Goal: Check status: Check status

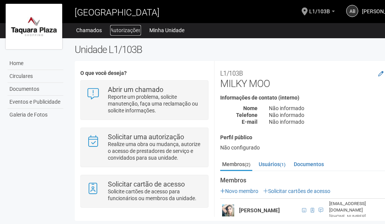
click at [131, 28] on link "Autorizações" at bounding box center [125, 30] width 31 height 11
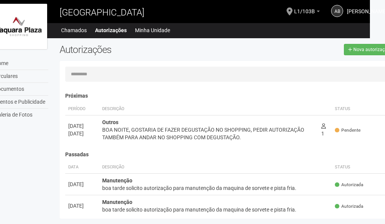
scroll to position [0, 30]
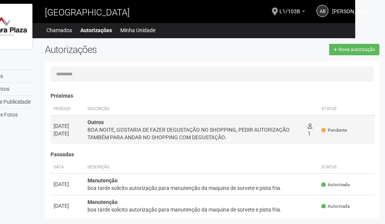
click at [360, 128] on td "Pendente" at bounding box center [347, 129] width 57 height 29
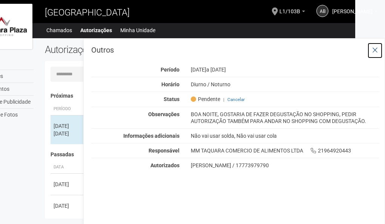
click at [380, 44] on button at bounding box center [375, 50] width 15 height 16
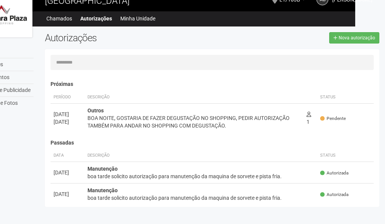
scroll to position [17, 0]
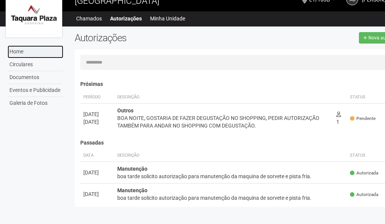
click at [38, 46] on link "Home" at bounding box center [36, 51] width 56 height 13
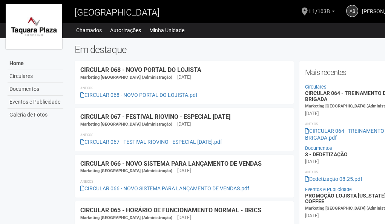
click at [369, 11] on span "[PERSON_NAME]" at bounding box center [382, 7] width 40 height 13
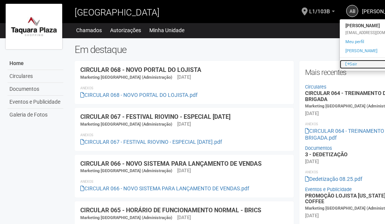
click at [356, 65] on link "Sair" at bounding box center [377, 64] width 75 height 9
